Goal: Check status: Check status

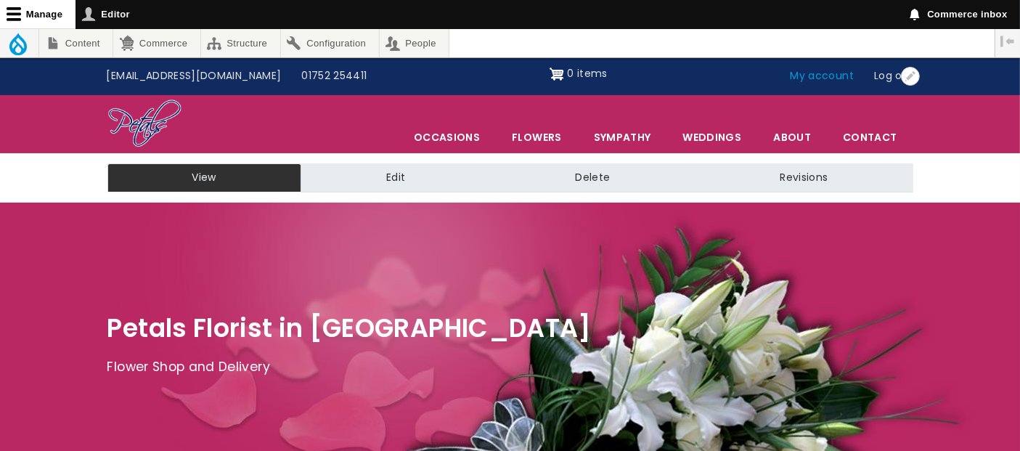
click at [825, 82] on link "My account" at bounding box center [823, 76] width 84 height 28
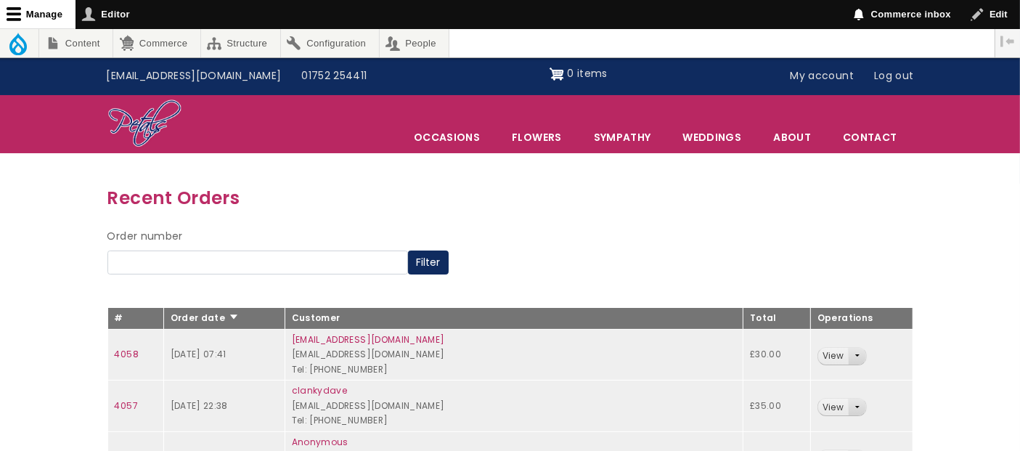
drag, startPoint x: 646, startPoint y: 33, endPoint x: 641, endPoint y: 43, distance: 11.7
click at [646, 35] on ul "Tools Index Logout Content Add content Basic page Blocks Add content block Basi…" at bounding box center [486, 43] width 973 height 28
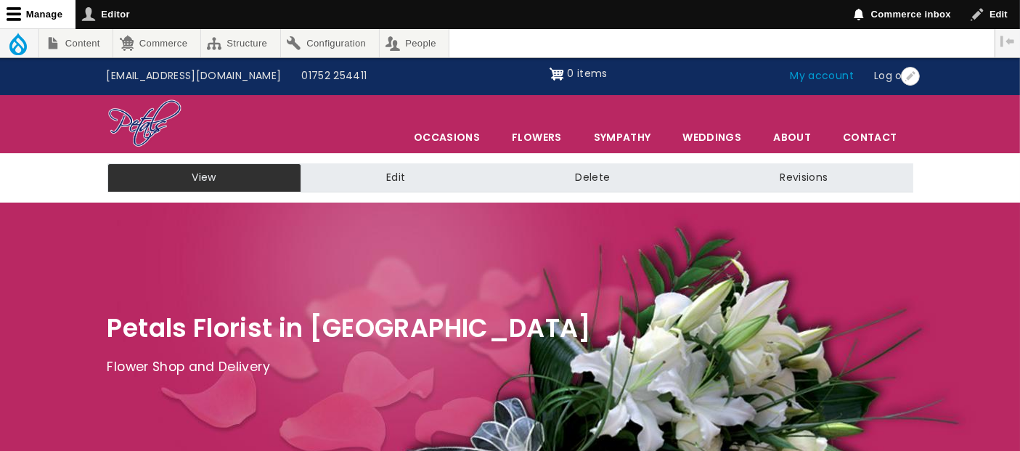
click at [834, 79] on link "My account" at bounding box center [823, 76] width 84 height 28
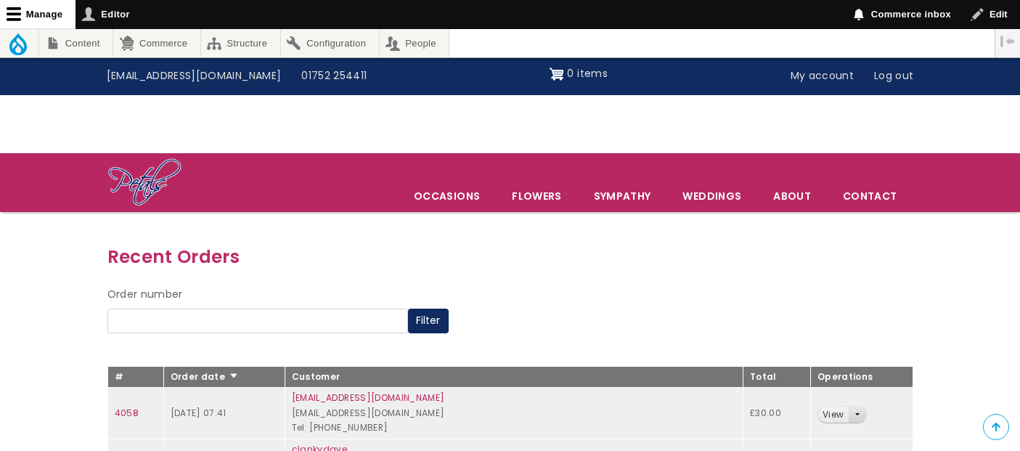
scroll to position [242, 0]
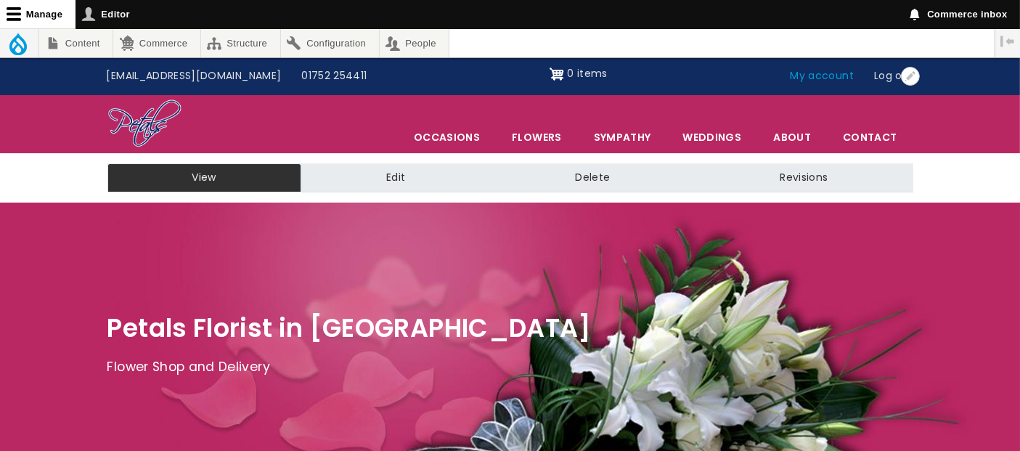
click at [809, 77] on link "My account" at bounding box center [823, 76] width 84 height 28
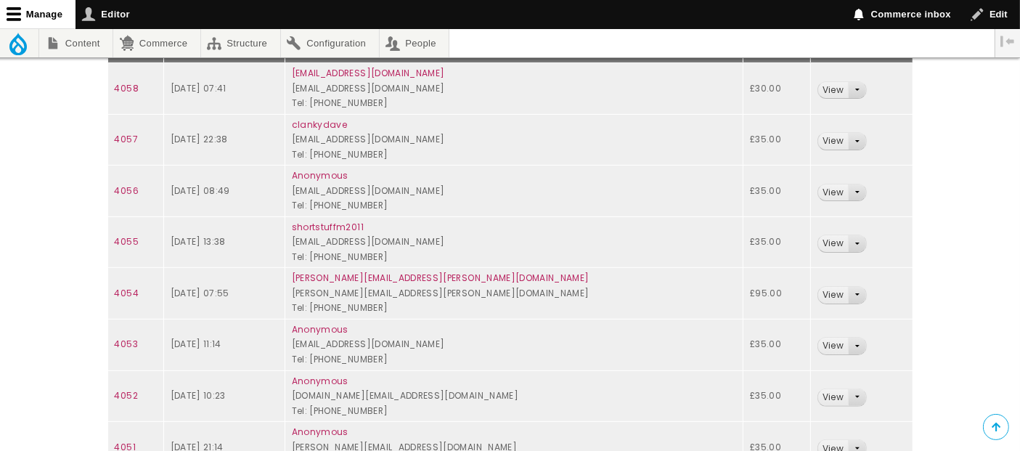
scroll to position [292, 0]
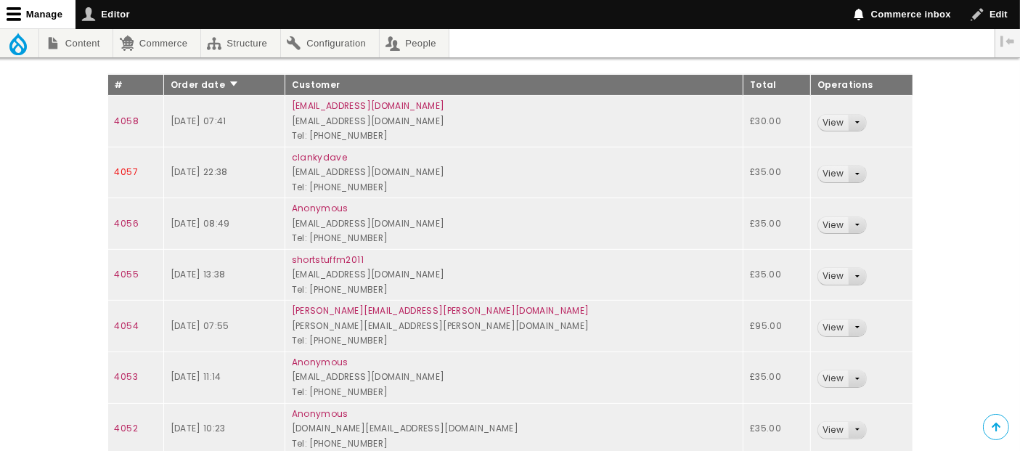
click at [126, 169] on link "4057" at bounding box center [126, 172] width 23 height 12
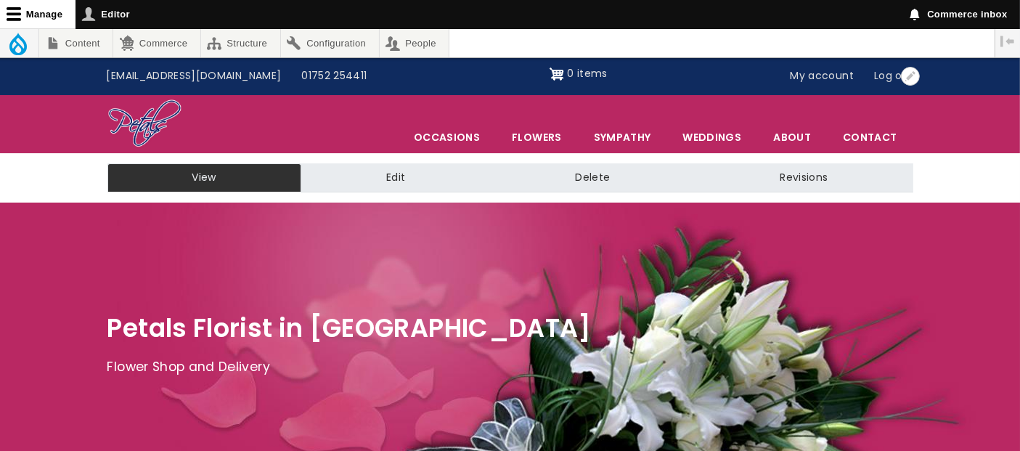
click at [826, 80] on link "My account" at bounding box center [823, 76] width 84 height 28
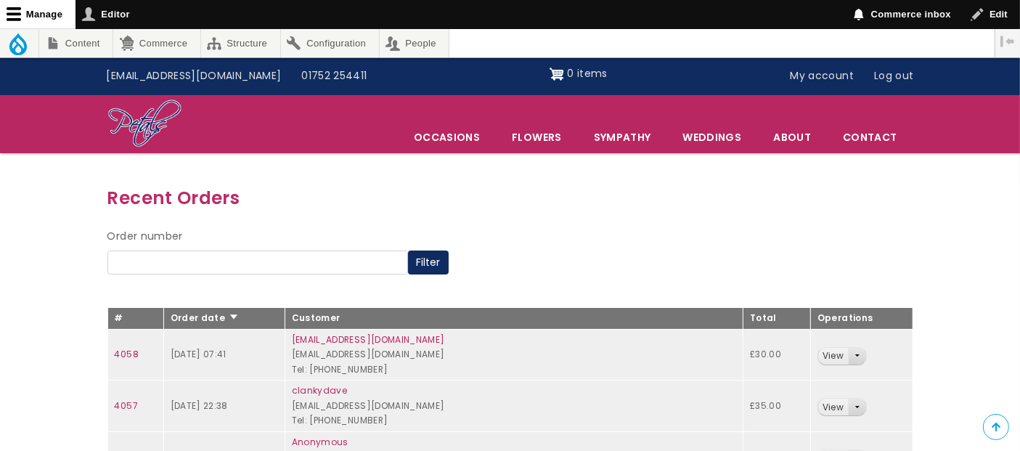
scroll to position [242, 0]
